Goal: Task Accomplishment & Management: Manage account settings

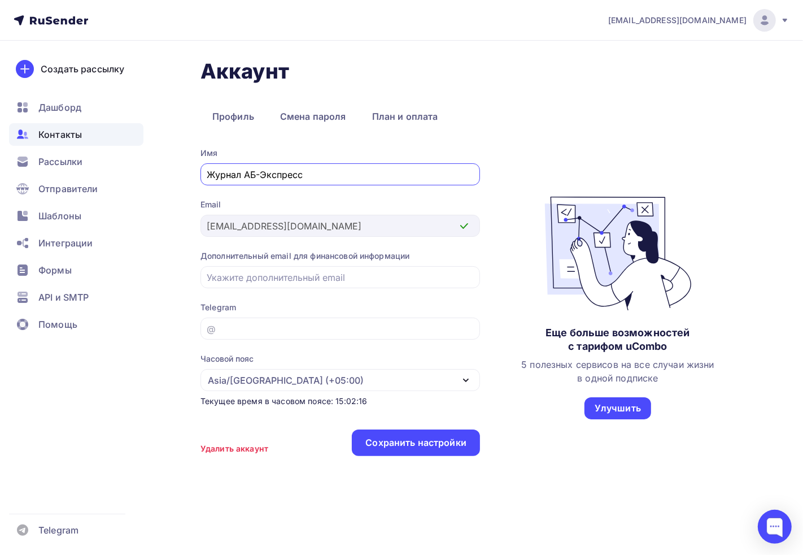
click at [58, 133] on span "Контакты" at bounding box center [60, 135] width 44 height 14
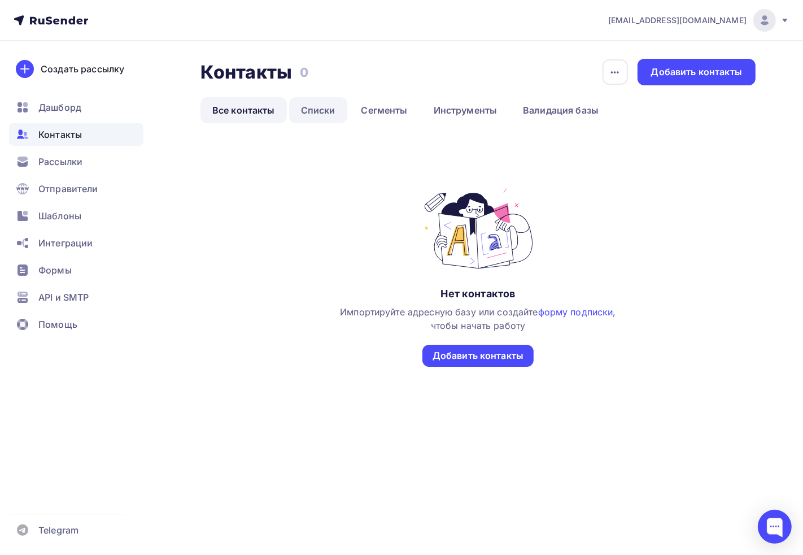
click at [329, 110] on link "Списки" at bounding box center [318, 110] width 58 height 26
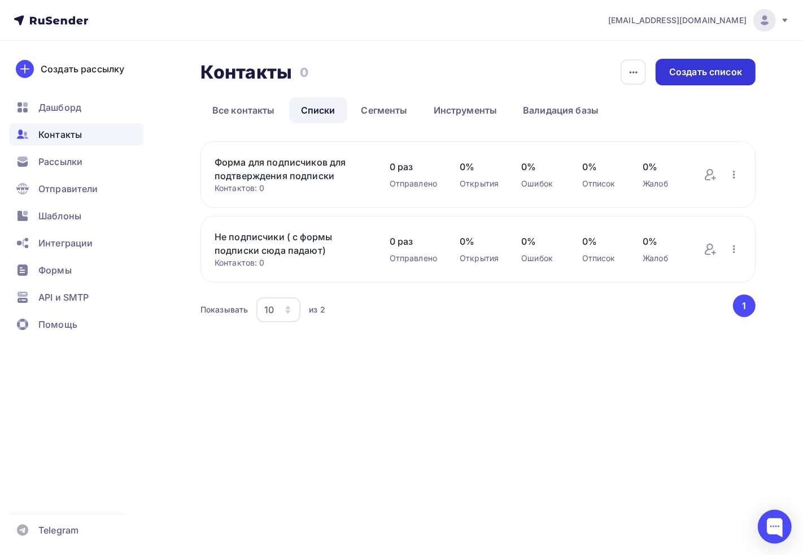
click at [697, 80] on div "Создать список" at bounding box center [706, 72] width 100 height 27
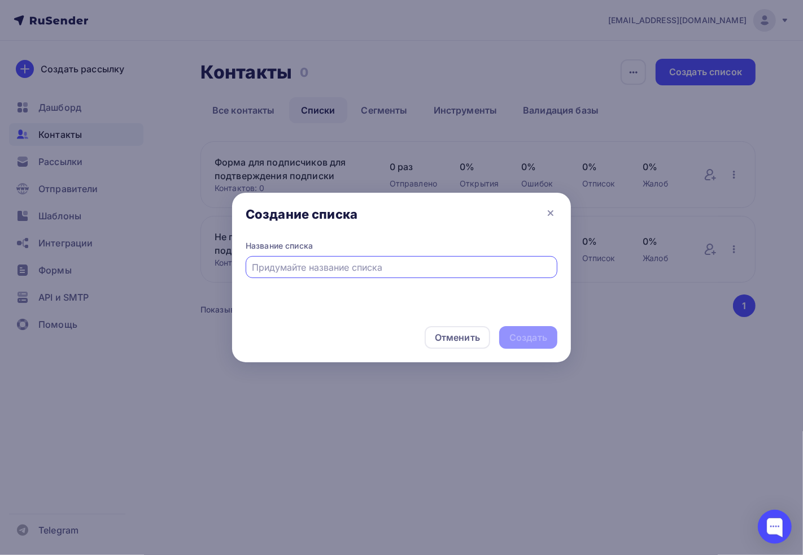
click at [369, 272] on input "text" at bounding box center [402, 267] width 299 height 14
type input "Сводная база"
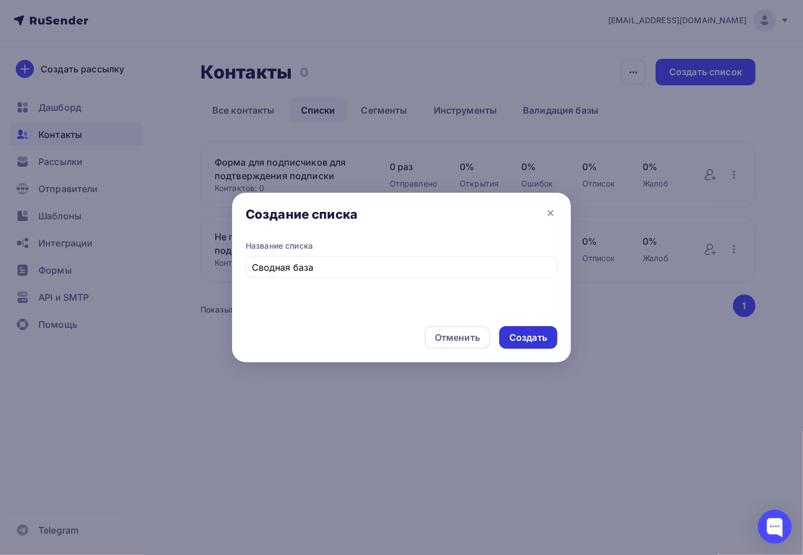
click at [541, 334] on div "Создать" at bounding box center [529, 337] width 38 height 13
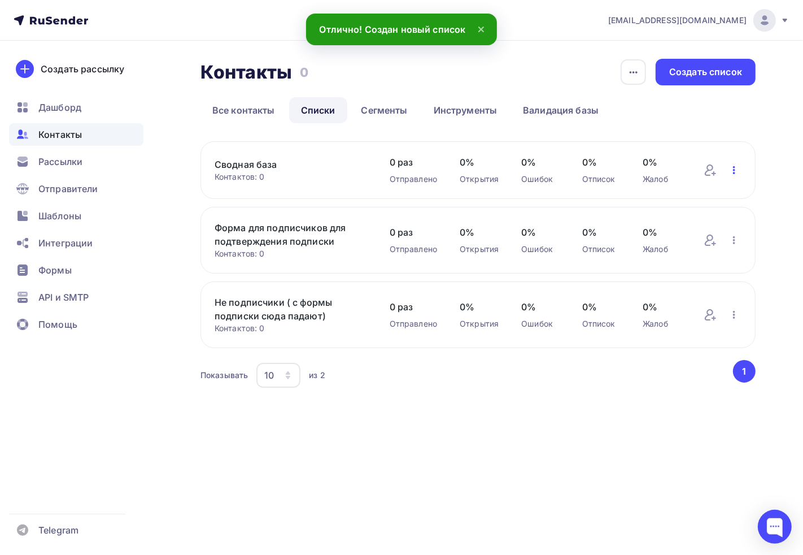
click at [736, 171] on icon "button" at bounding box center [735, 170] width 14 height 14
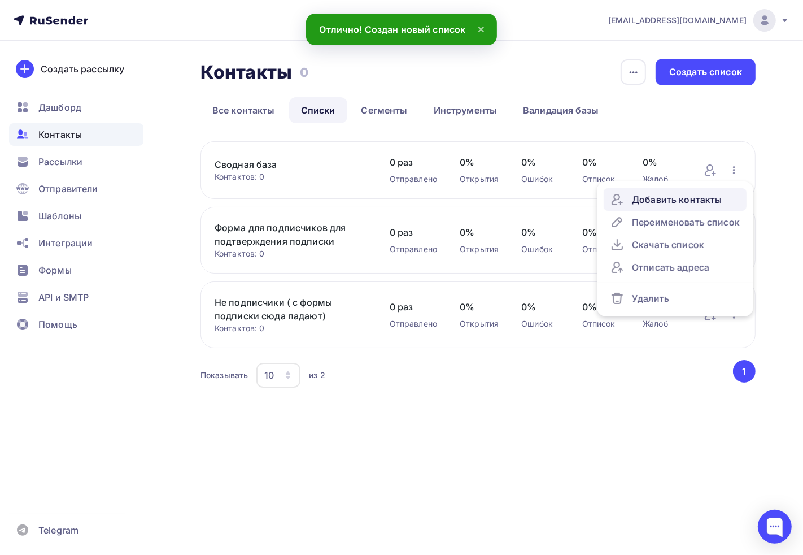
click at [709, 198] on div "Добавить контакты" at bounding box center [675, 200] width 129 height 14
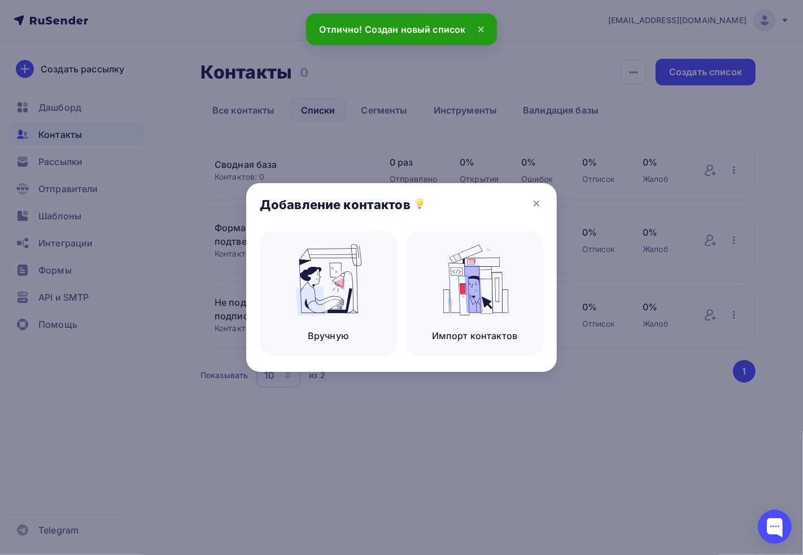
click at [577, 108] on div at bounding box center [401, 277] width 803 height 555
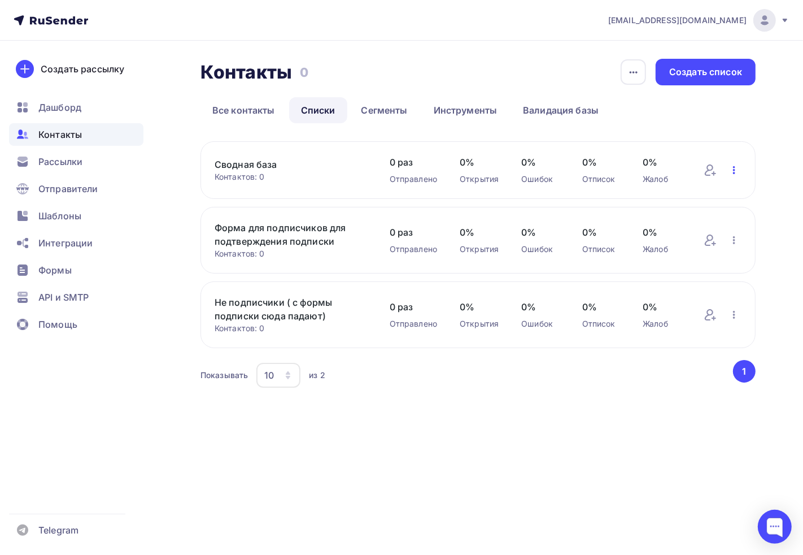
click at [737, 173] on icon "button" at bounding box center [735, 170] width 14 height 14
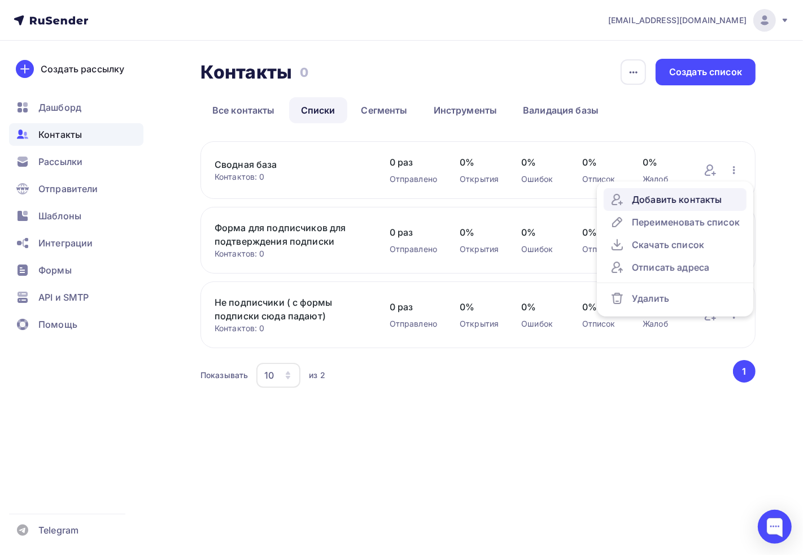
click at [684, 194] on div "Добавить контакты" at bounding box center [675, 200] width 129 height 14
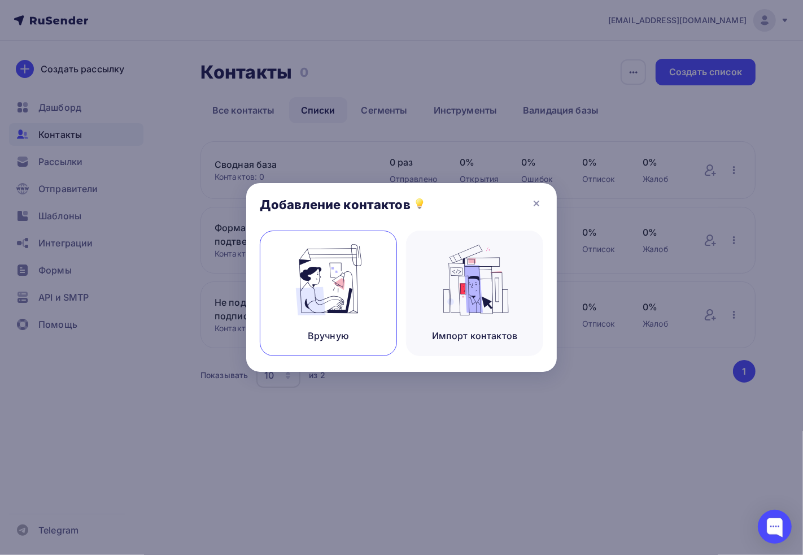
click at [303, 289] on img at bounding box center [329, 279] width 76 height 71
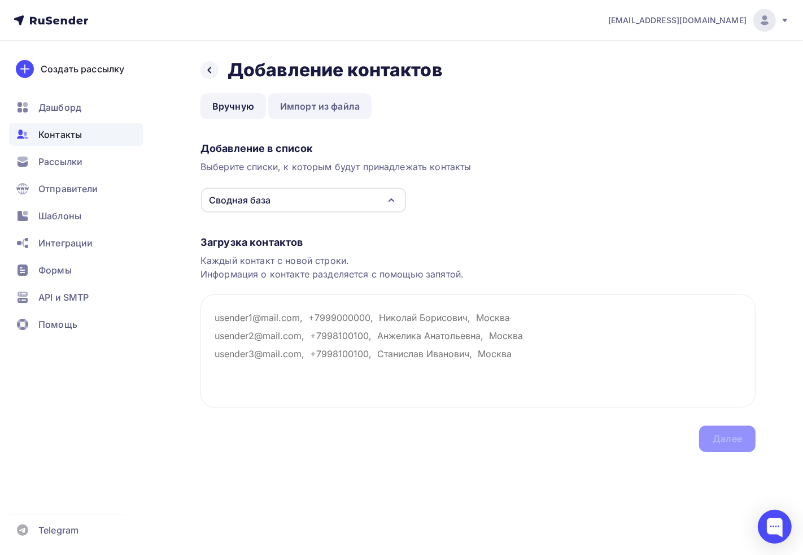
click at [301, 111] on link "Импорт из файла" at bounding box center [319, 106] width 103 height 26
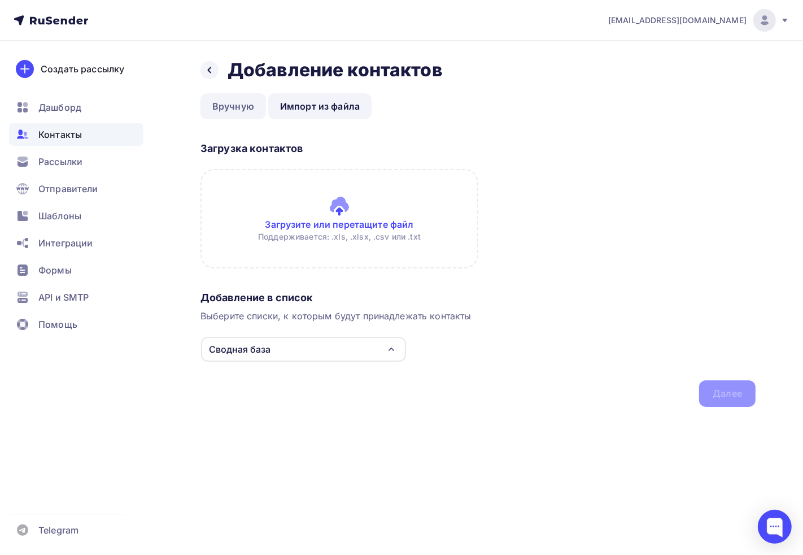
click at [240, 98] on link "Вручную" at bounding box center [234, 106] width 66 height 26
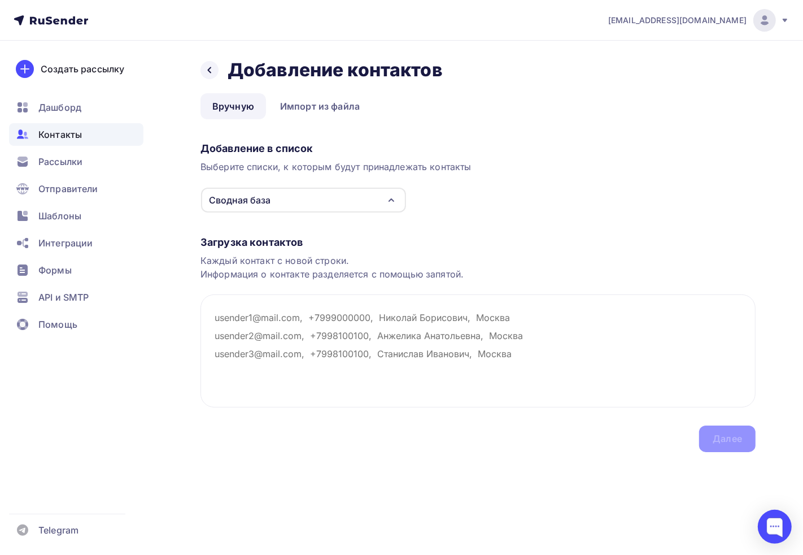
click at [274, 202] on div "Сводная база" at bounding box center [303, 200] width 205 height 25
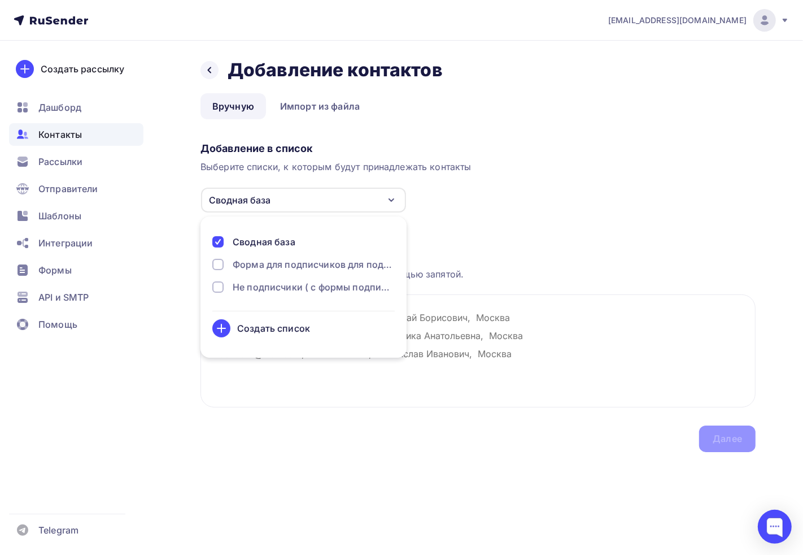
click at [274, 202] on div "Сводная база" at bounding box center [303, 200] width 205 height 25
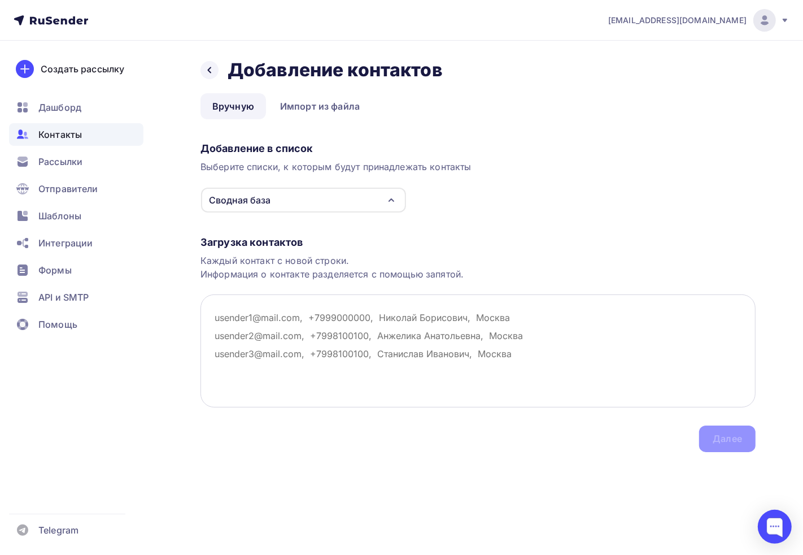
click at [283, 330] on textarea at bounding box center [478, 350] width 555 height 113
click at [311, 332] on textarea at bounding box center [478, 350] width 555 height 113
paste textarea "[EMAIL_ADDRESS][DOMAIN_NAME] [EMAIL_ADDRESS][DOMAIN_NAME] [EMAIL_ADDRESS][DOMAI…"
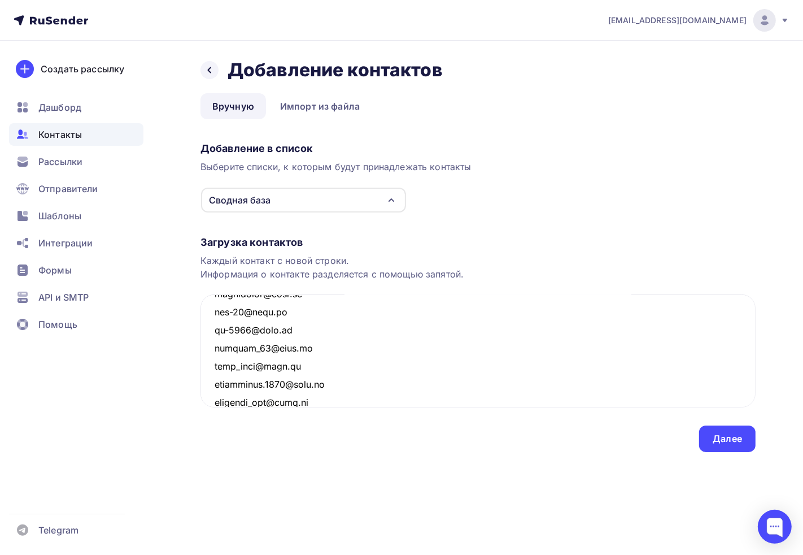
scroll to position [14584, 0]
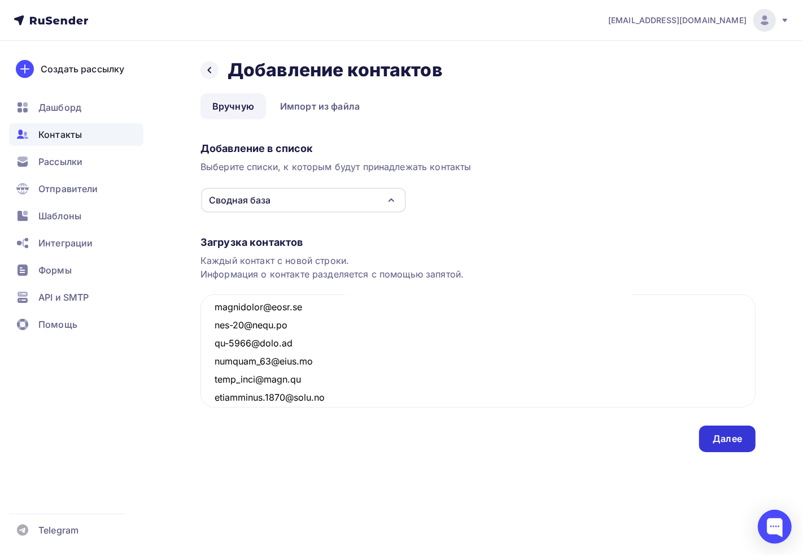
type textarea "[EMAIL_ADDRESS][DOMAIN_NAME] [EMAIL_ADDRESS][DOMAIN_NAME] [EMAIL_ADDRESS][DOMAI…"
click at [730, 442] on div "Далее" at bounding box center [727, 438] width 29 height 13
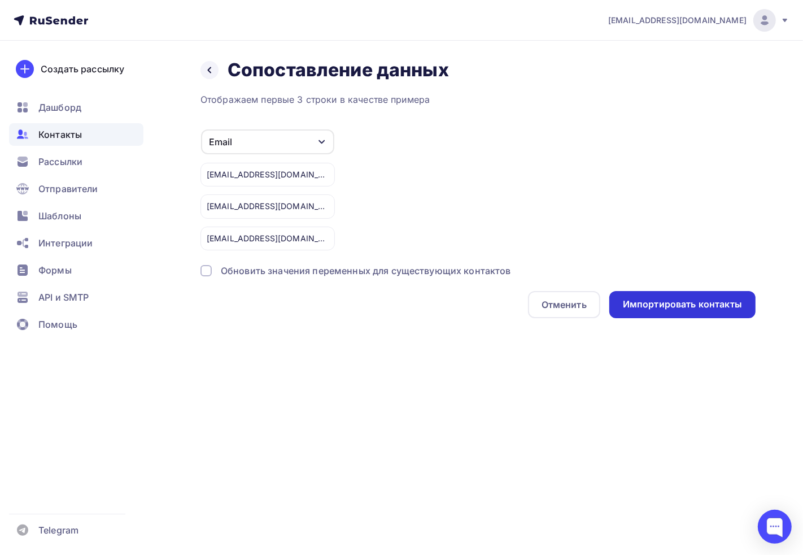
click at [662, 298] on div "Импортировать контакты" at bounding box center [682, 304] width 119 height 13
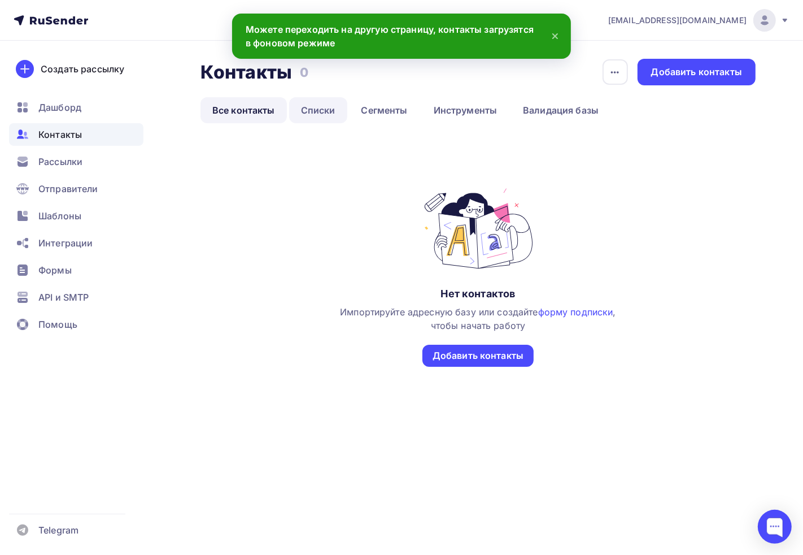
click at [322, 103] on link "Списки" at bounding box center [318, 110] width 58 height 26
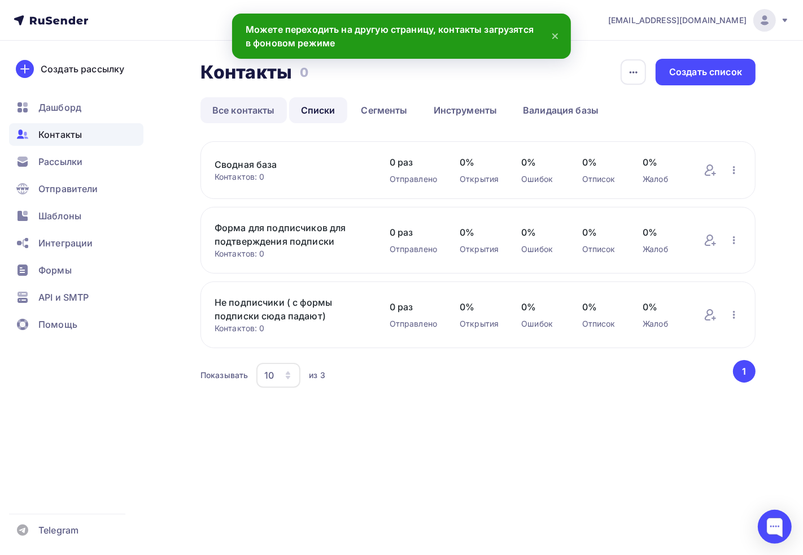
click at [261, 114] on link "Все контакты" at bounding box center [244, 110] width 86 height 26
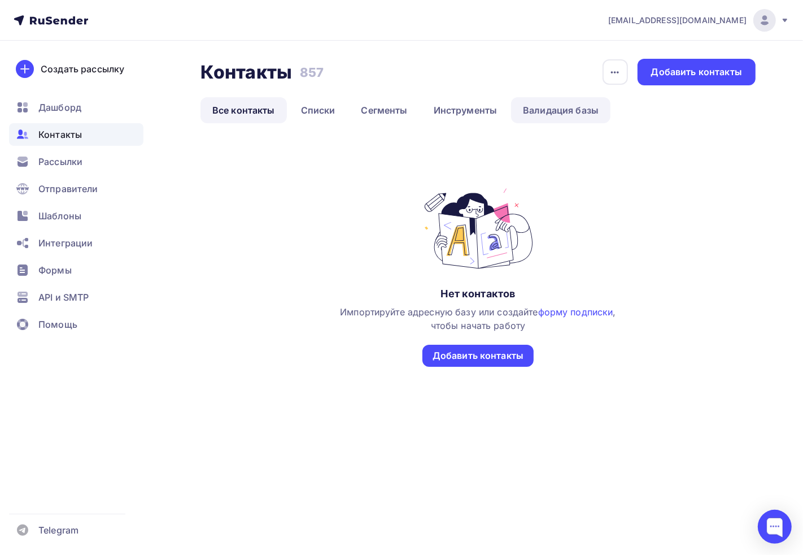
click at [592, 122] on link "Валидация базы" at bounding box center [560, 110] width 99 height 26
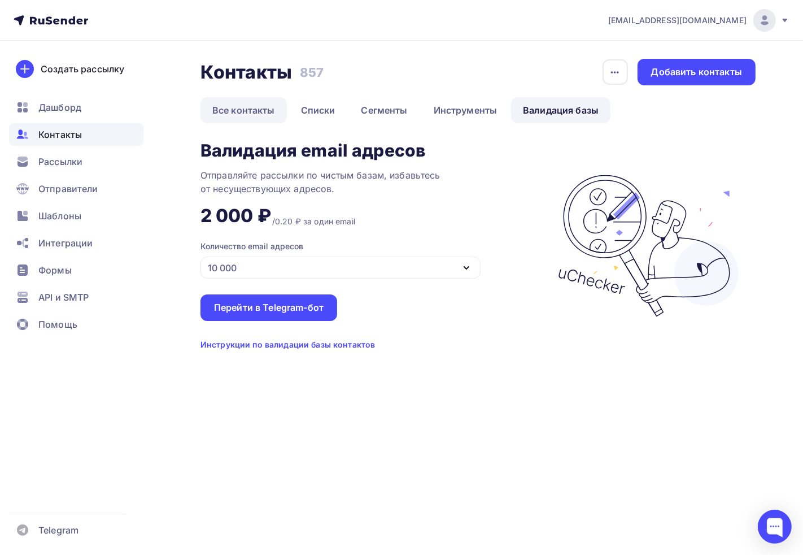
click at [229, 111] on link "Все контакты" at bounding box center [244, 110] width 86 height 26
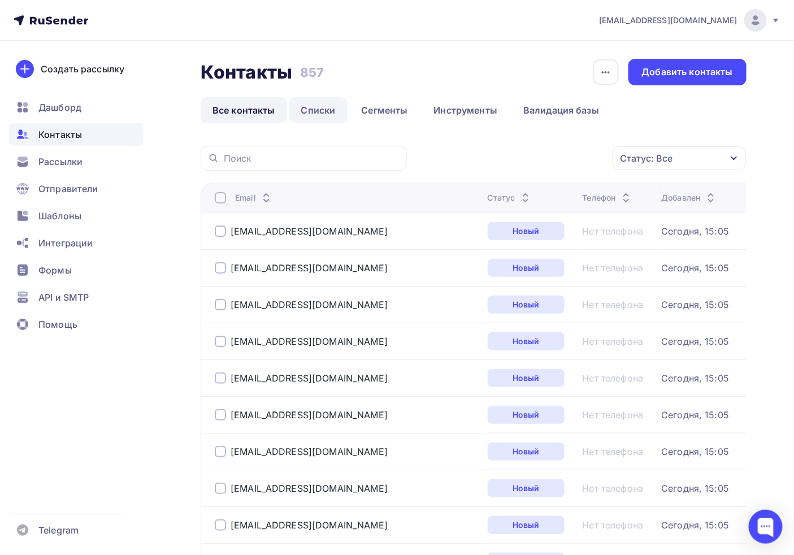
click at [329, 105] on link "Списки" at bounding box center [318, 110] width 58 height 26
